Goal: Communication & Community: Share content

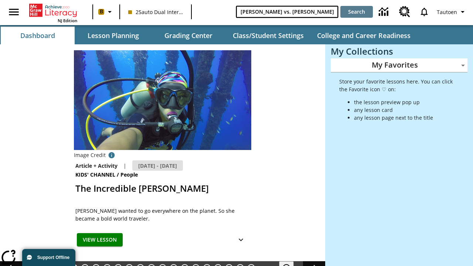
type input "[PERSON_NAME] vs. [PERSON_NAME]"
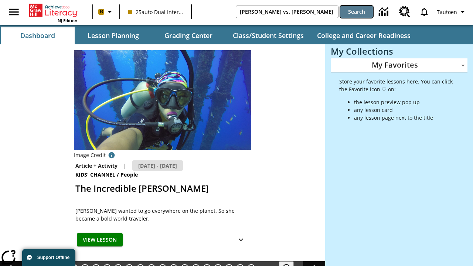
click at [356, 12] on button "Search" at bounding box center [356, 12] width 32 height 12
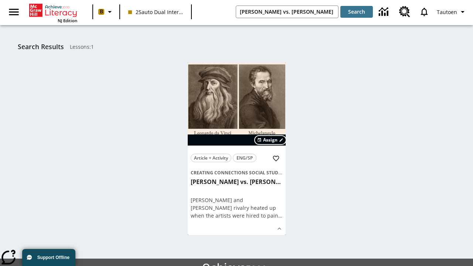
click at [270, 140] on span "Assign" at bounding box center [270, 140] width 14 height 7
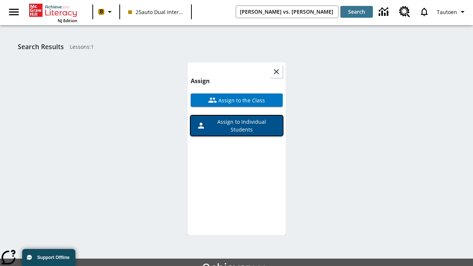
click at [236, 118] on span "Assign to Individual Students" at bounding box center [240, 126] width 71 height 16
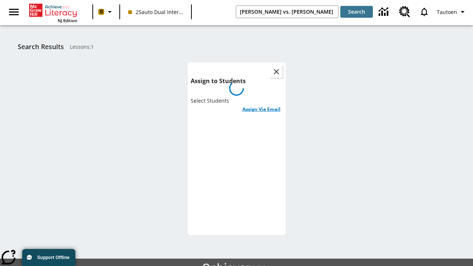
scroll to position [40, 0]
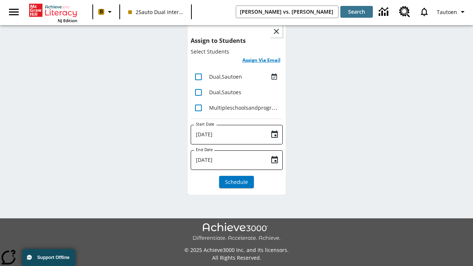
click at [261, 61] on h6 "Assign Via Email" at bounding box center [261, 60] width 38 height 8
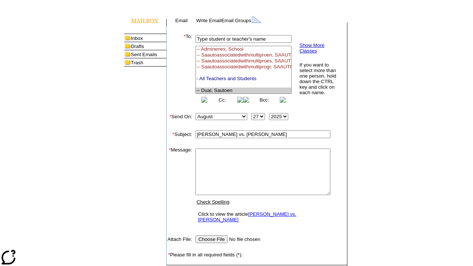
select select "U,21476361,1"
type textarea "email body message"
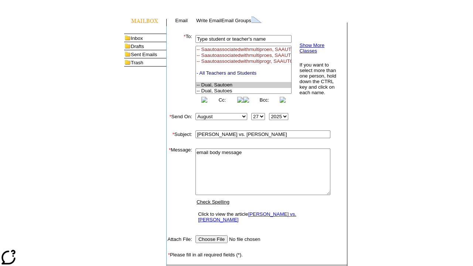
scroll to position [62, 0]
